Goal: Transaction & Acquisition: Register for event/course

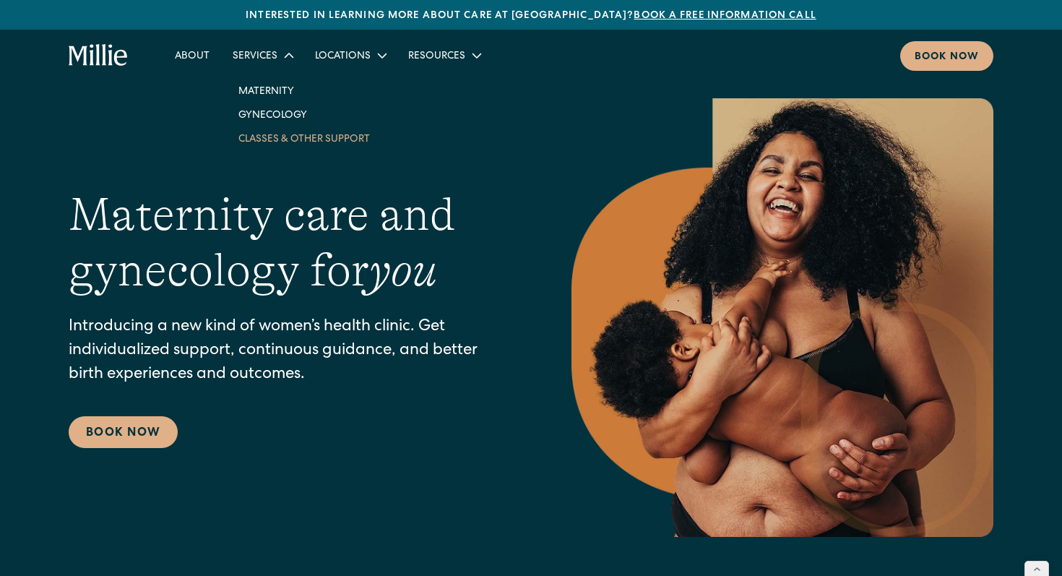
click at [282, 139] on link "Classes & Other Support" at bounding box center [304, 138] width 155 height 24
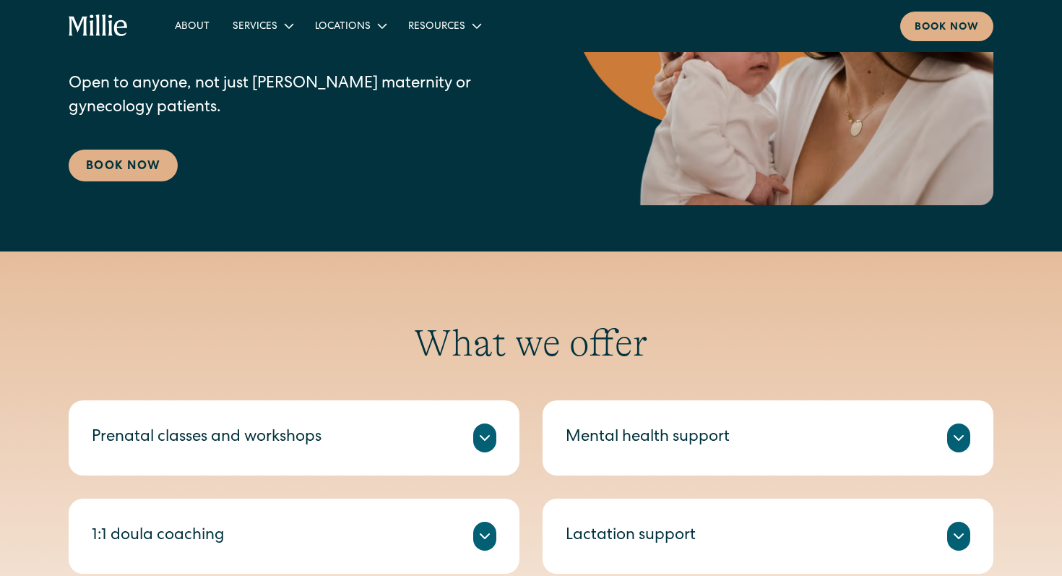
scroll to position [410, 0]
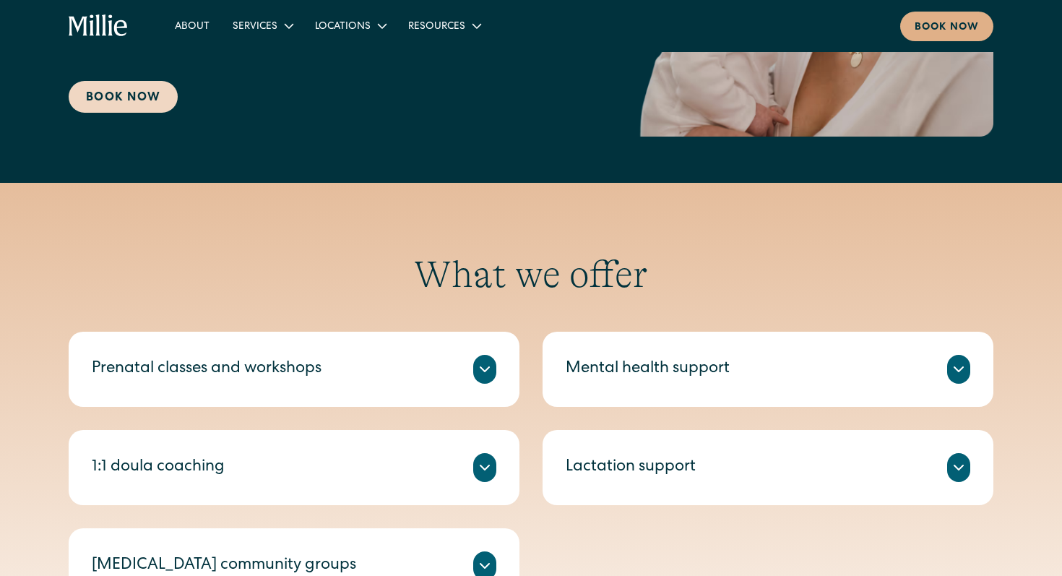
click at [108, 102] on link "Book Now" at bounding box center [123, 97] width 109 height 32
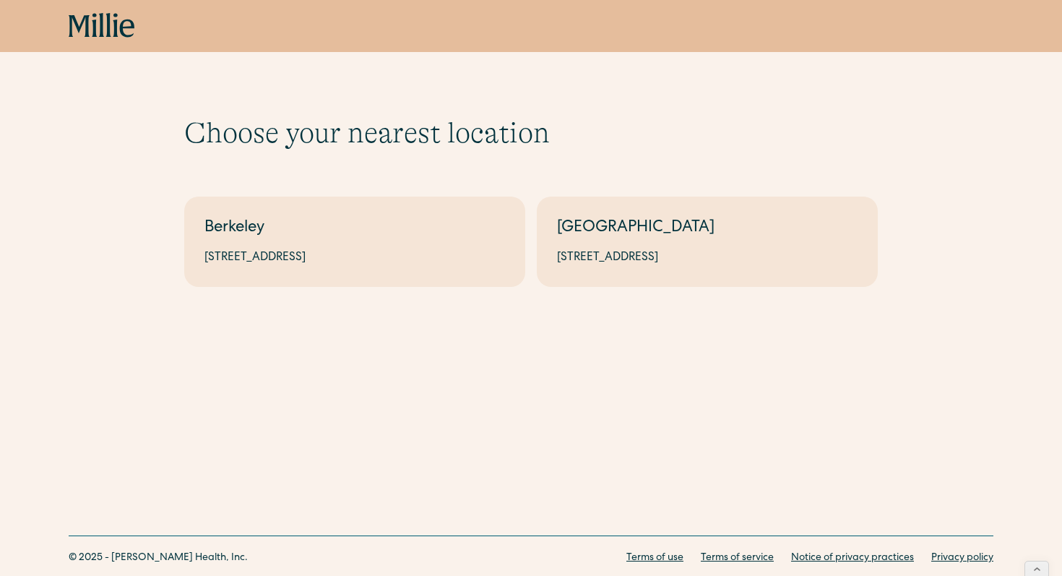
scroll to position [42, 0]
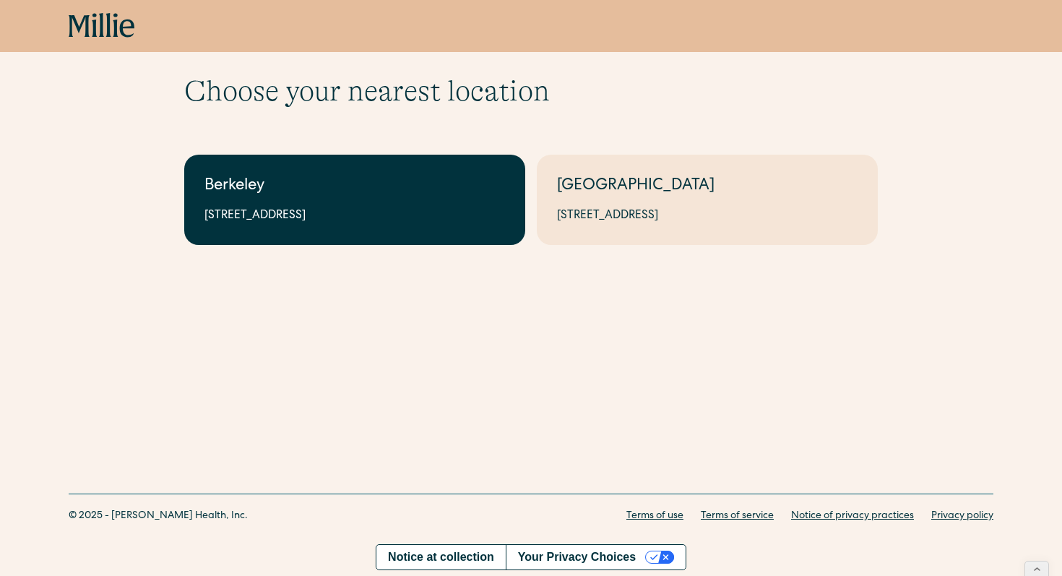
click at [265, 202] on link "Berkeley 2999 Regent St, Suite 524, Berkeley, CA 94705" at bounding box center [354, 200] width 341 height 90
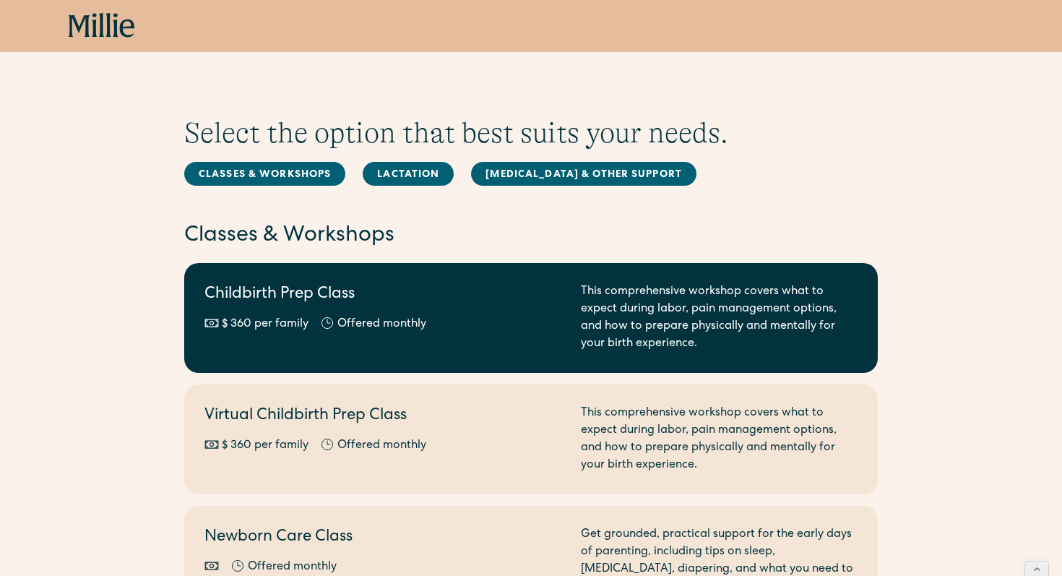
click at [381, 295] on h2 "Childbirth Prep Class" at bounding box center [384, 295] width 359 height 24
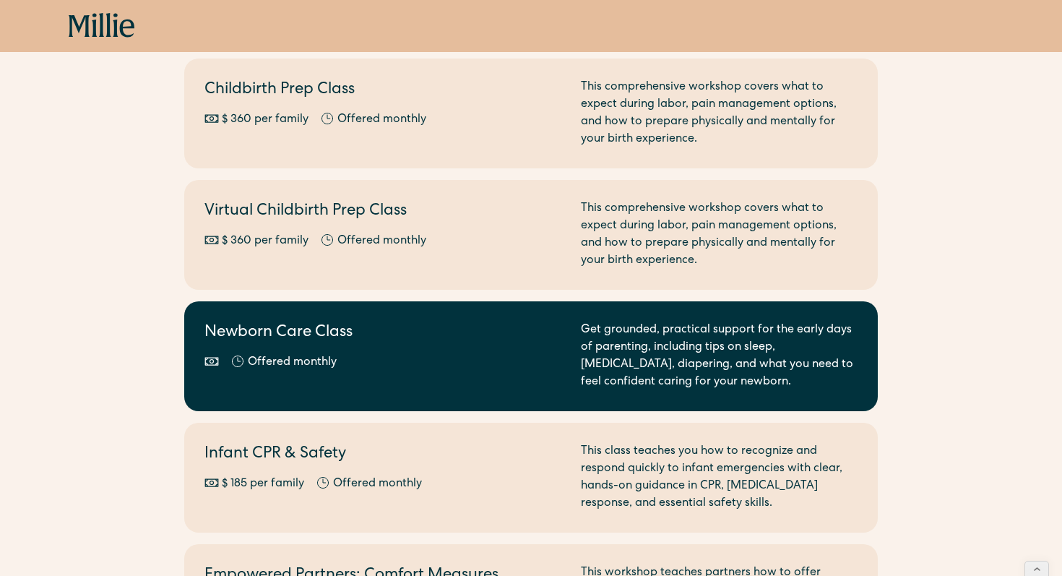
scroll to position [204, 0]
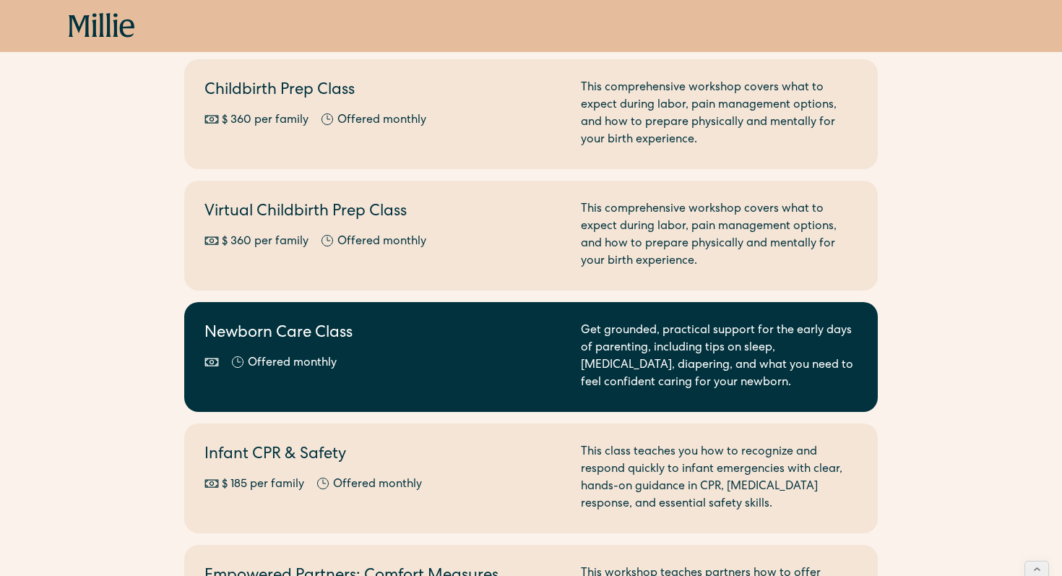
click at [316, 323] on h2 "Newborn Care Class" at bounding box center [384, 334] width 359 height 24
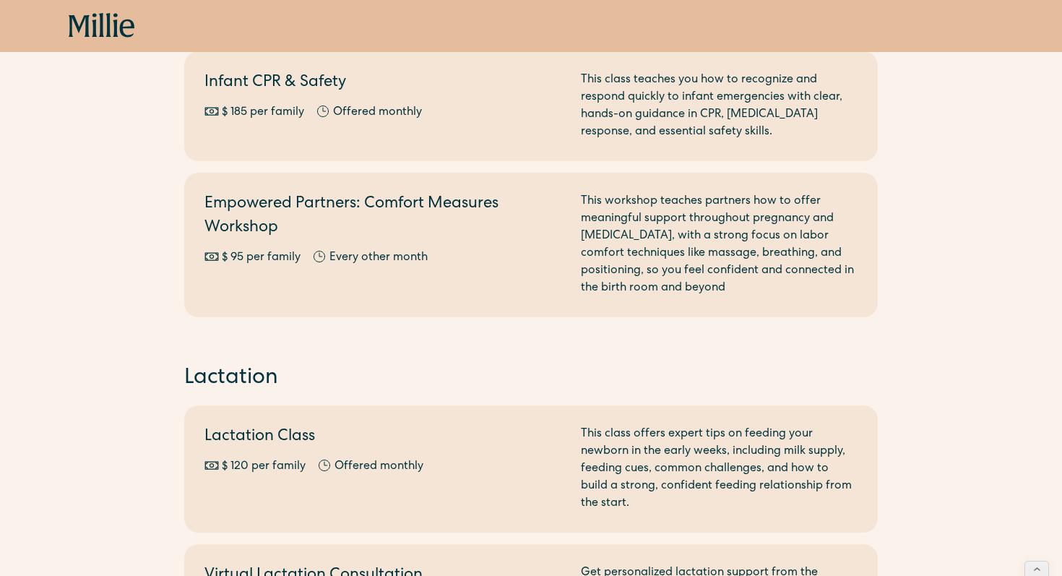
scroll to position [577, 0]
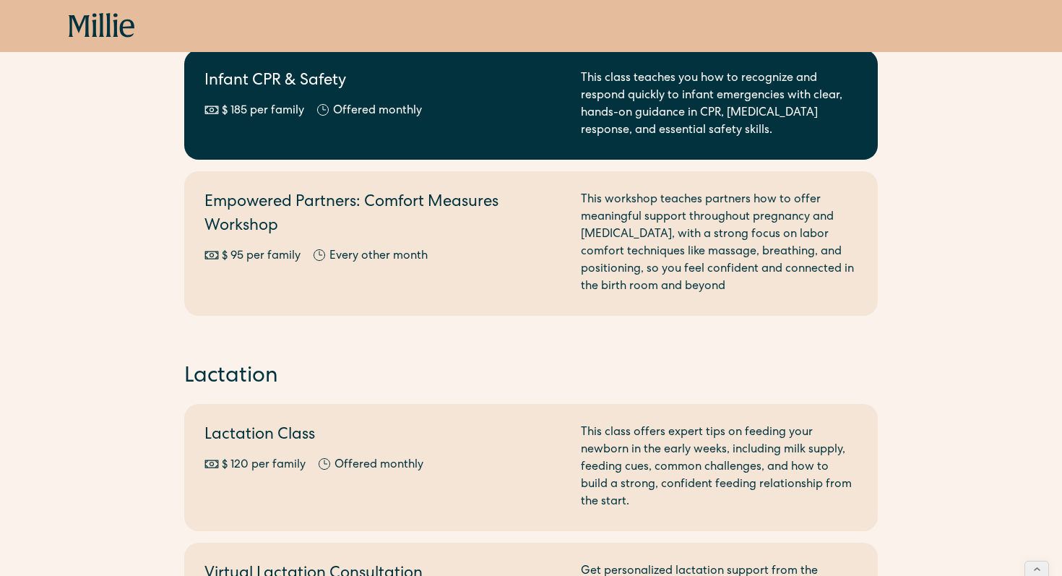
click at [348, 103] on div "Offered monthly" at bounding box center [377, 111] width 89 height 17
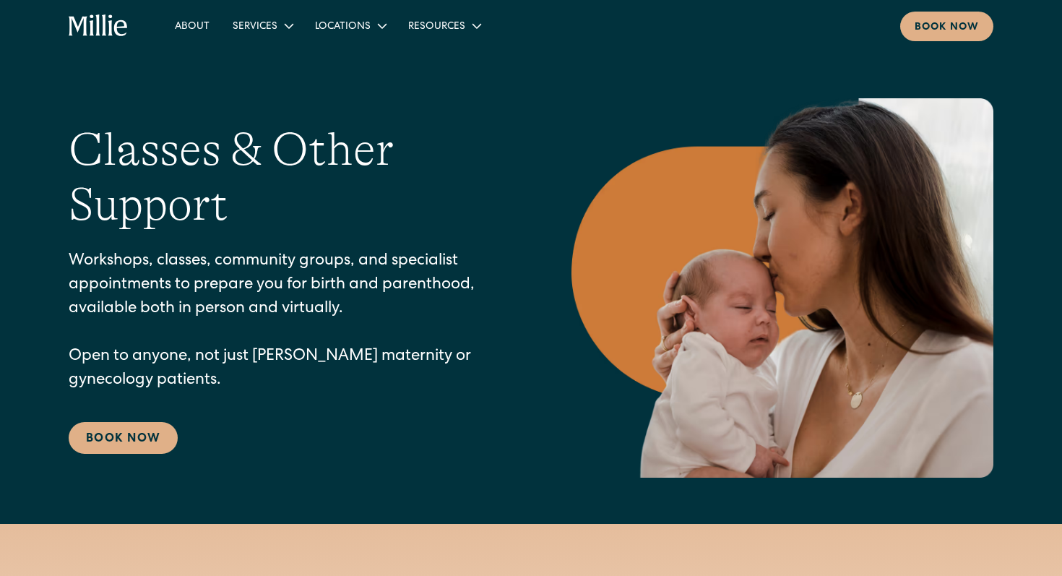
scroll to position [93, 0]
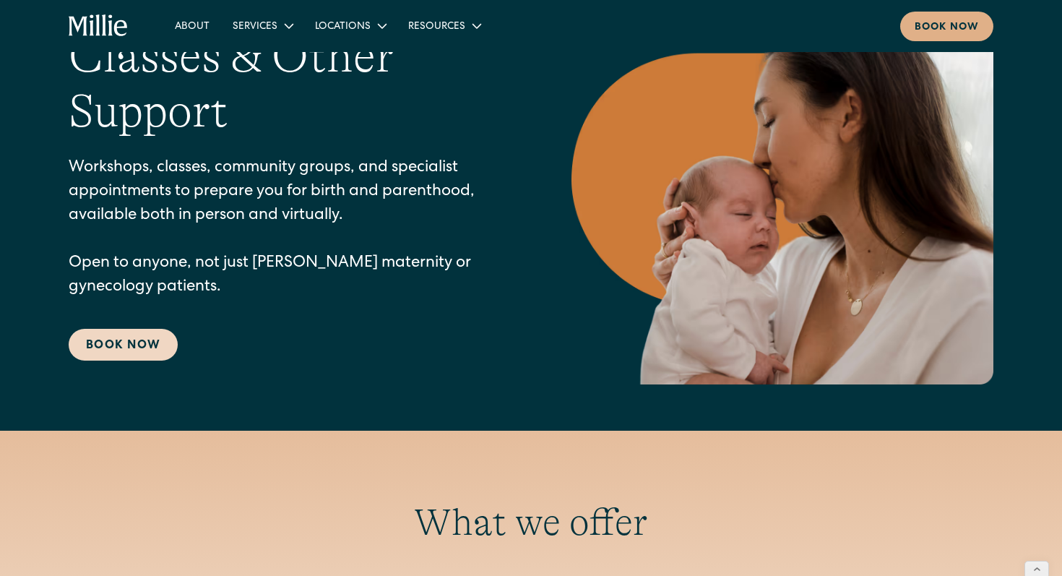
click at [120, 343] on link "Book Now" at bounding box center [123, 345] width 109 height 32
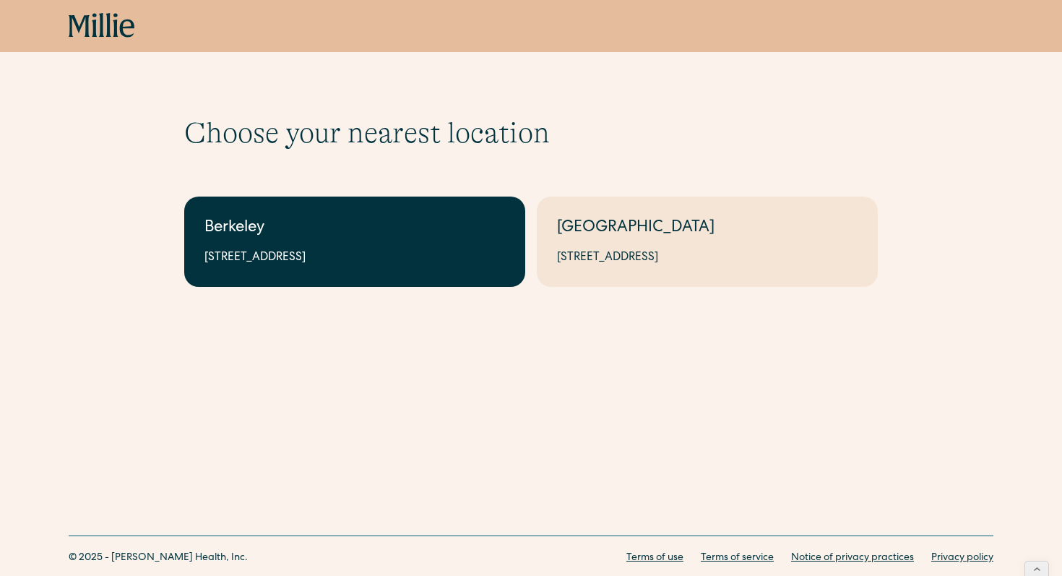
click at [353, 241] on link "Berkeley [STREET_ADDRESS]" at bounding box center [354, 242] width 341 height 90
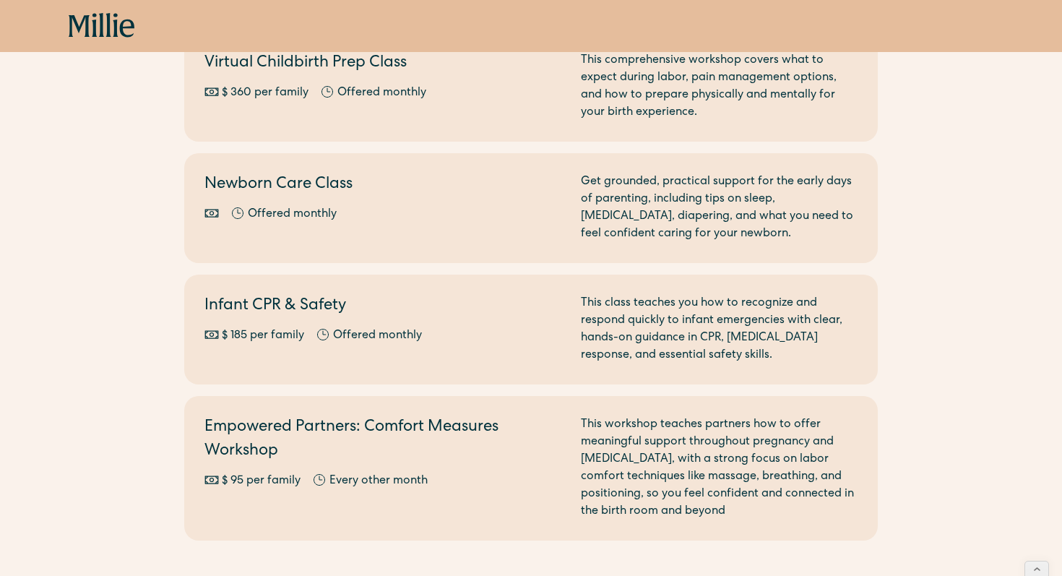
scroll to position [355, 0]
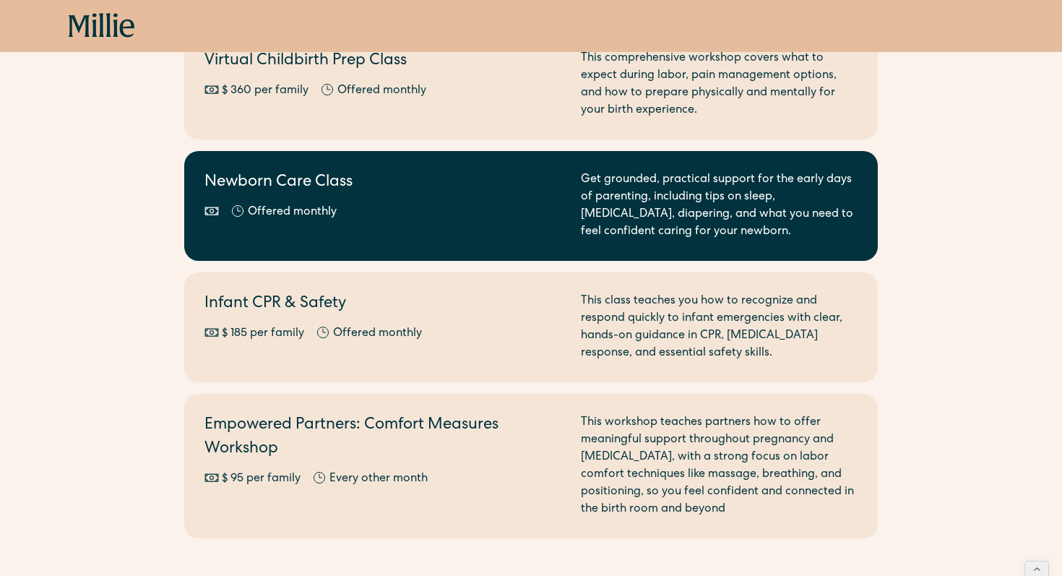
click at [377, 182] on h2 "Newborn Care Class" at bounding box center [384, 183] width 359 height 24
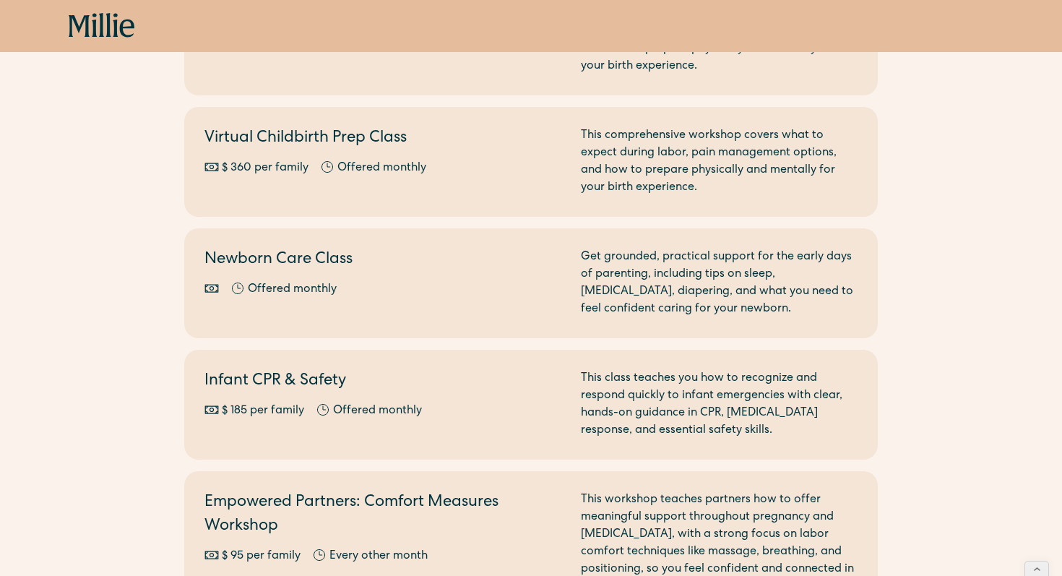
scroll to position [277, 0]
